Goal: Check status

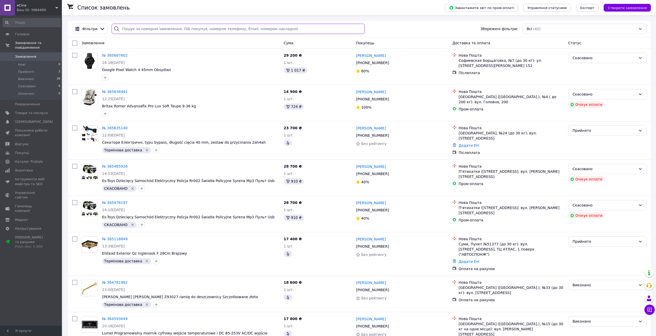
click at [125, 29] on input "search" at bounding box center [238, 29] width 253 height 10
paste input "365476197"
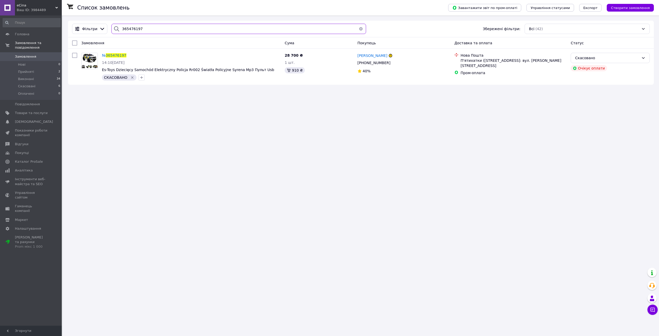
type input "365476197"
drag, startPoint x: 357, startPoint y: 127, endPoint x: 338, endPoint y: 127, distance: 19.1
click at [354, 127] on div "Список замовлень Завантажити звіт по пром-оплаті Управління статусами Експорт С…" at bounding box center [361, 168] width 597 height 336
click at [185, 115] on div "Список замовлень Завантажити звіт по пром-оплаті Управління статусами Експорт С…" at bounding box center [361, 168] width 597 height 336
click at [431, 126] on div "Список замовлень Завантажити звіт по пром-оплаті Управління статусами Експорт С…" at bounding box center [361, 168] width 597 height 336
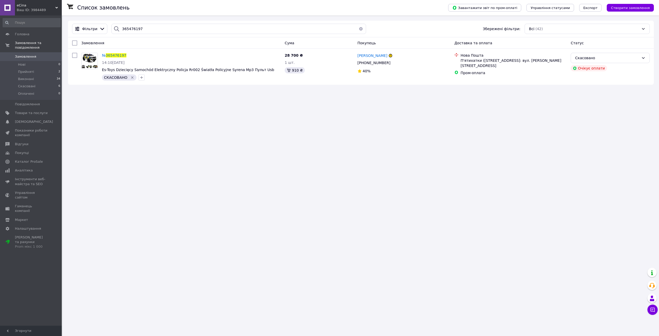
drag, startPoint x: 236, startPoint y: 288, endPoint x: 232, endPoint y: 310, distance: 22.6
click at [233, 299] on div "Список замовлень Завантажити звіт по пром-оплаті Управління статусами Експорт С…" at bounding box center [361, 168] width 597 height 336
click at [335, 121] on div "Список замовлень Завантажити звіт по пром-оплаті Управління статусами Експорт С…" at bounding box center [361, 168] width 597 height 336
drag, startPoint x: 131, startPoint y: 56, endPoint x: 101, endPoint y: 54, distance: 30.2
click at [101, 54] on div "№ 365476197 14:10[DATE] Es-Toys Dziecięcy Samochód Elektryczny Policja Rr002 Św…" at bounding box center [191, 67] width 183 height 32
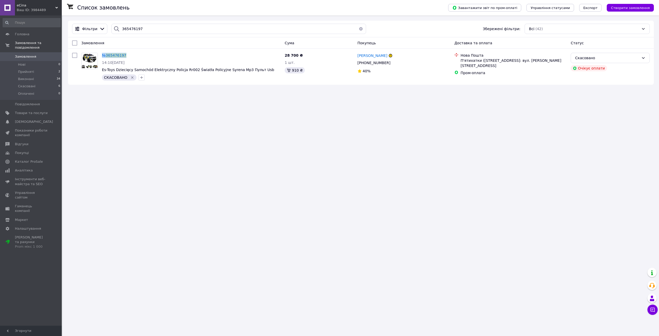
copy div "№ 365476197"
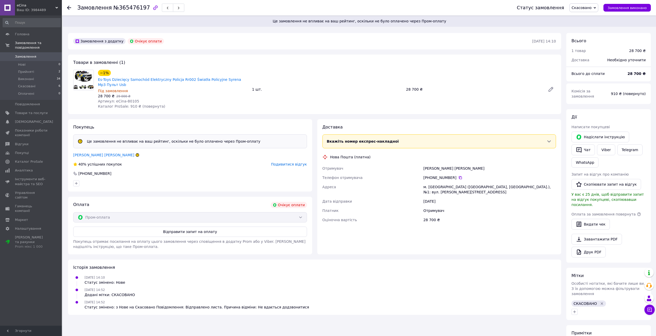
click at [69, 8] on use at bounding box center [69, 8] width 4 height 4
